Goal: Task Accomplishment & Management: Complete application form

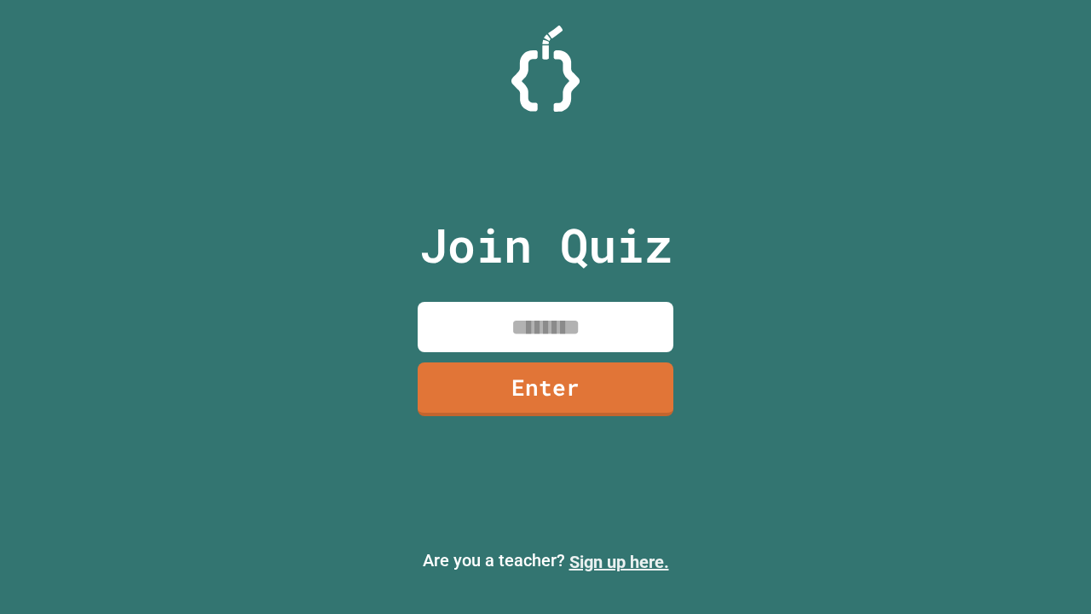
click at [619, 562] on link "Sign up here." at bounding box center [620, 562] width 100 height 20
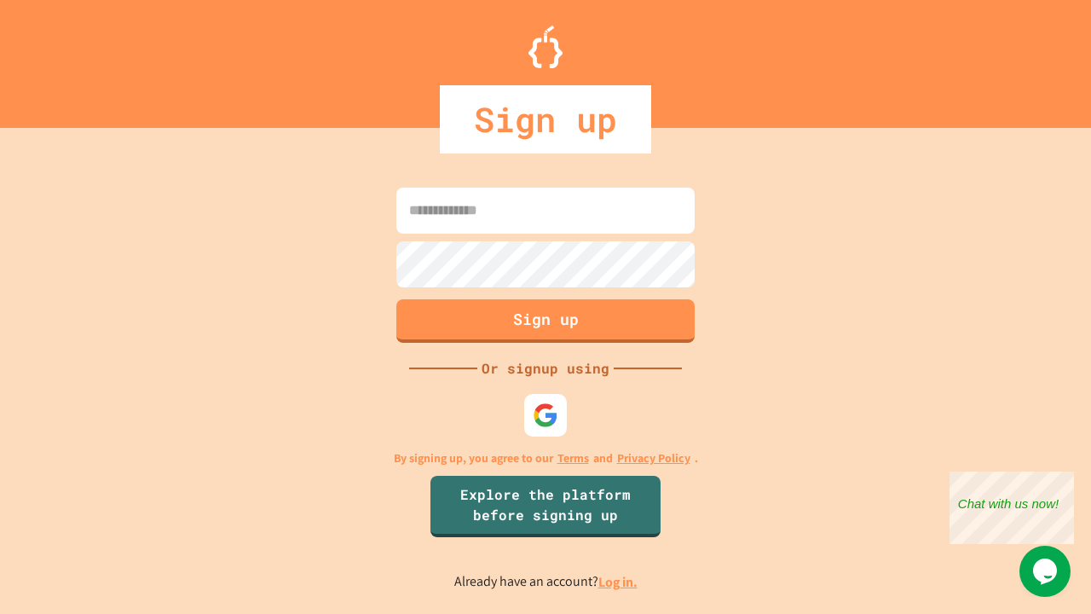
click at [619, 581] on link "Log in." at bounding box center [617, 582] width 39 height 18
